Goal: Find specific page/section: Find specific page/section

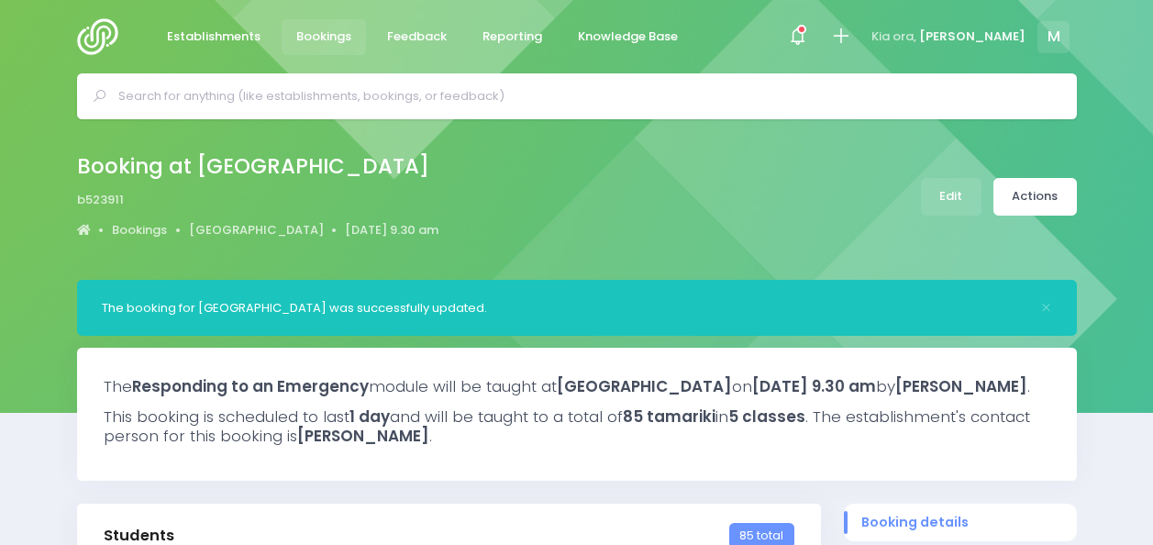
select select "5"
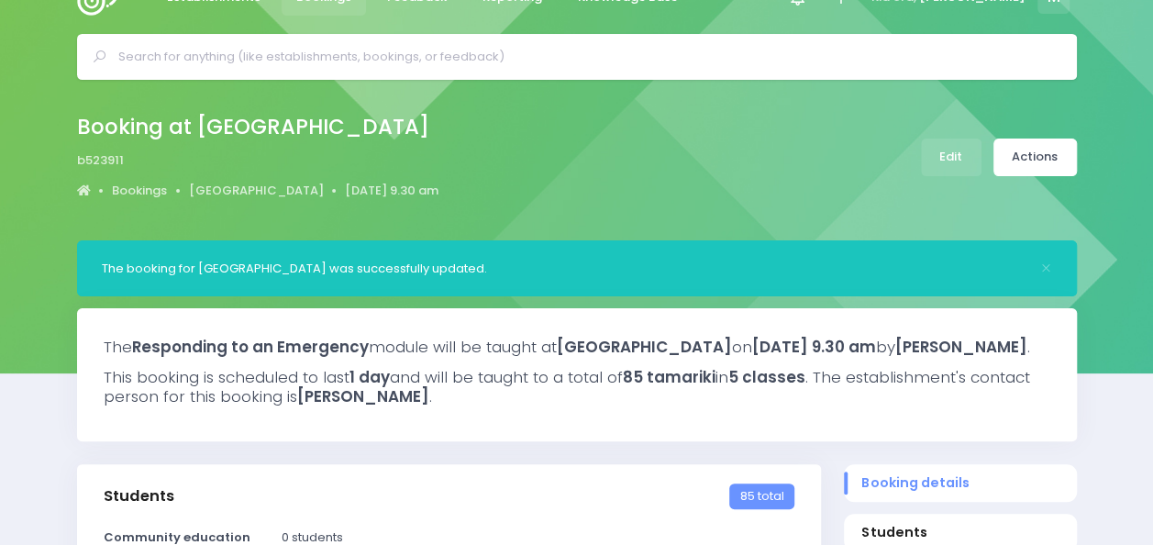
scroll to position [37, 0]
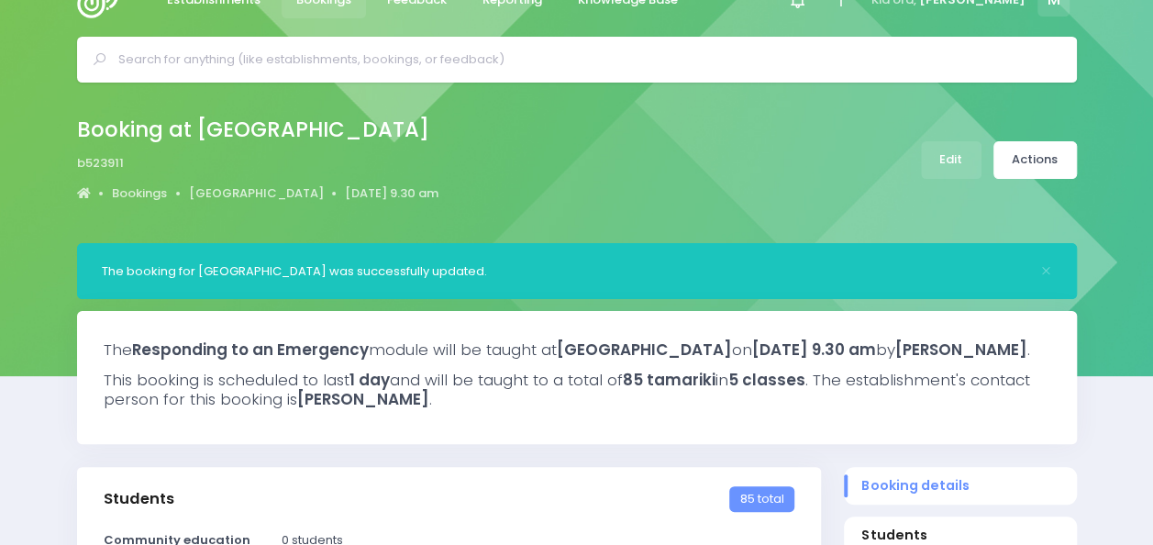
click at [97, 11] on img at bounding box center [103, 0] width 52 height 37
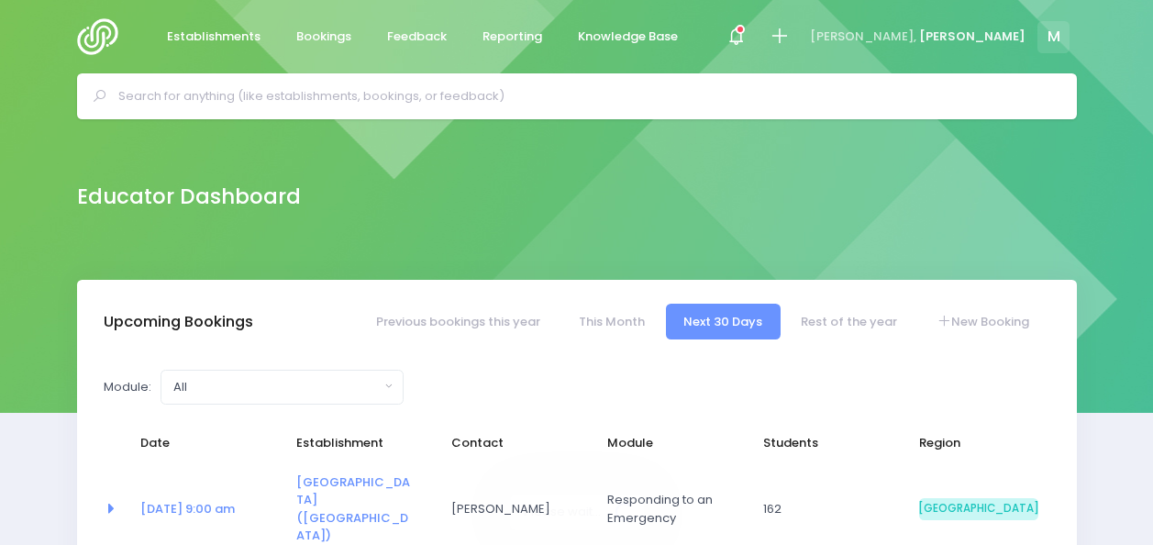
select select "5"
click at [820, 327] on link "Rest of the year" at bounding box center [849, 322] width 132 height 36
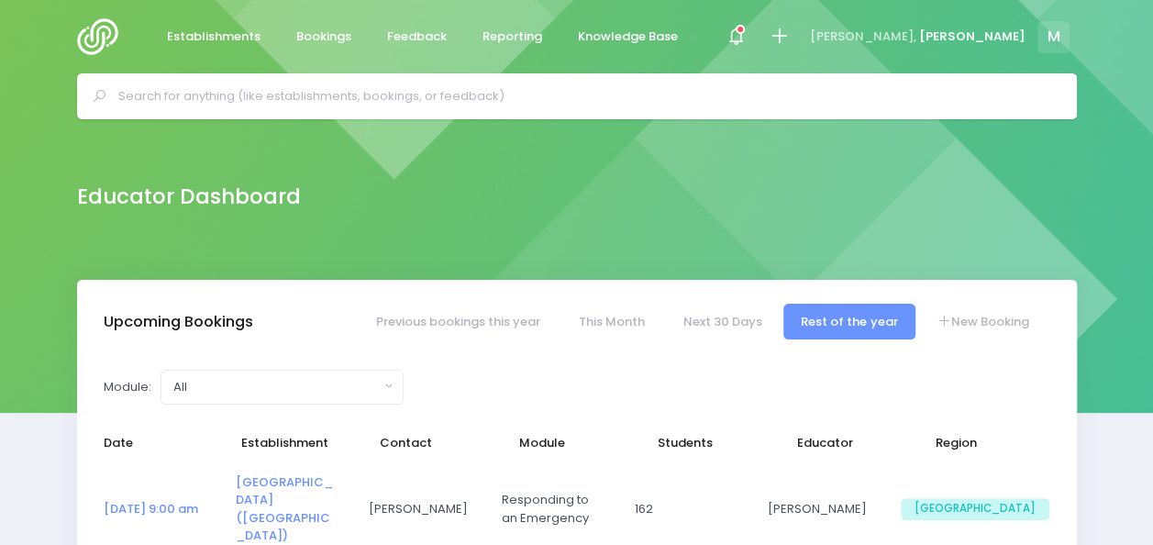
select select "5"
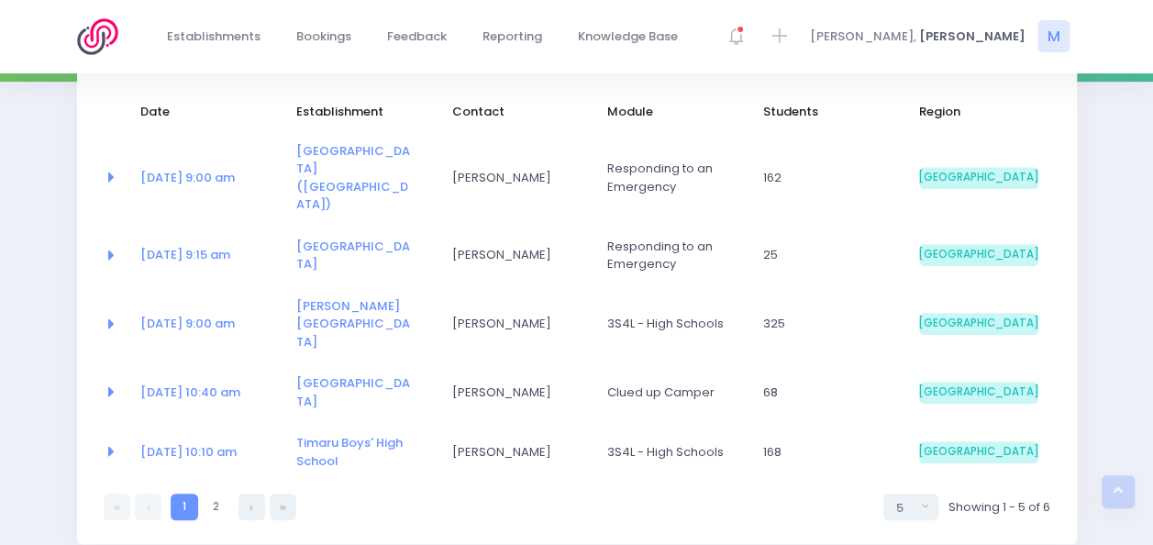
scroll to position [333, 0]
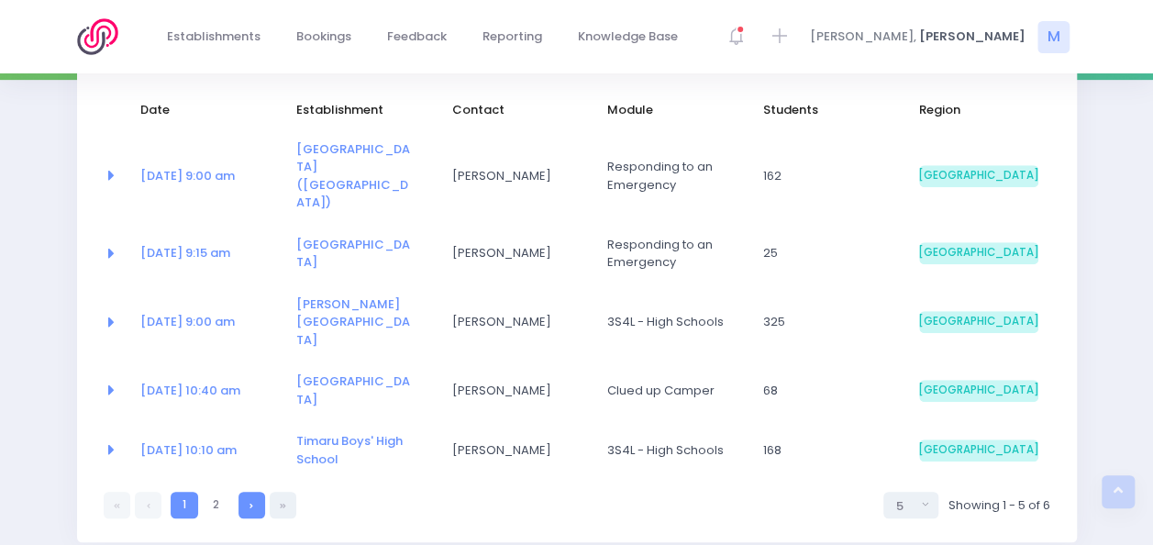
click at [258, 492] on link at bounding box center [251, 505] width 27 height 27
select select "5"
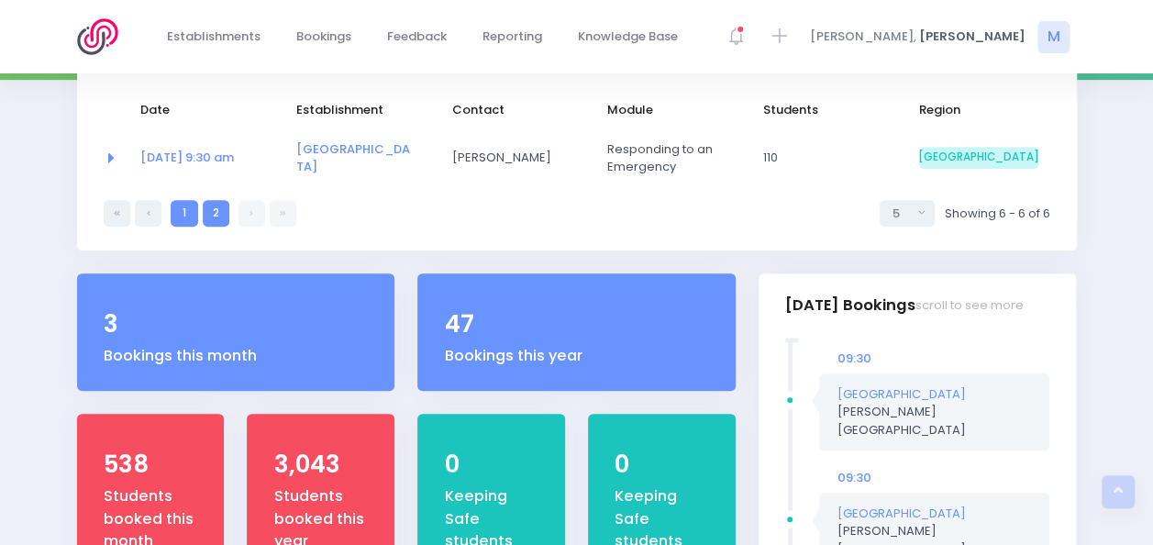
click at [182, 206] on link "1" at bounding box center [184, 213] width 27 height 27
select select "5"
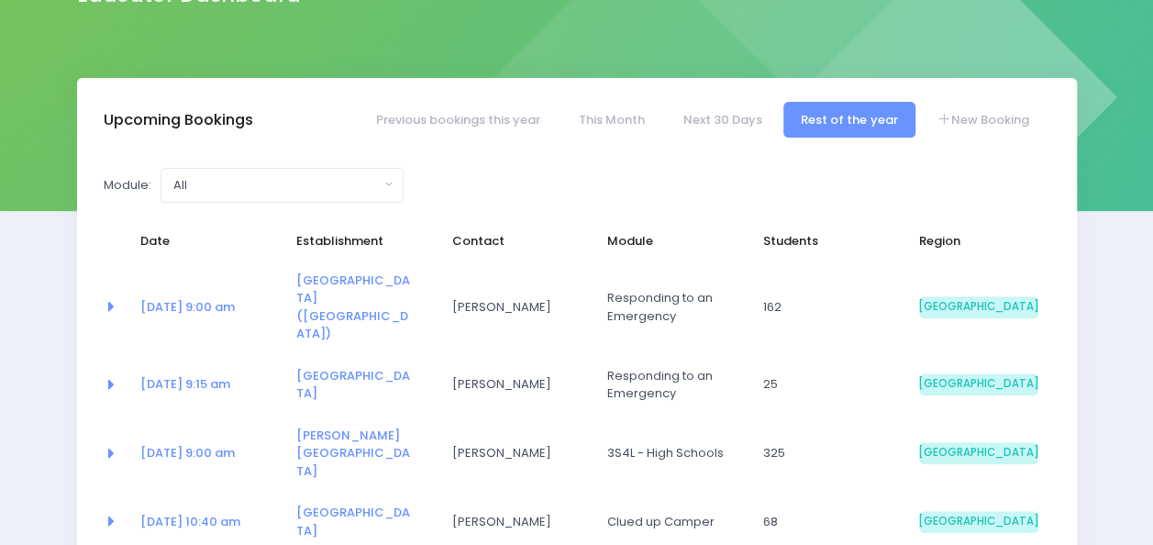
scroll to position [200, 0]
